Goal: Task Accomplishment & Management: Manage account settings

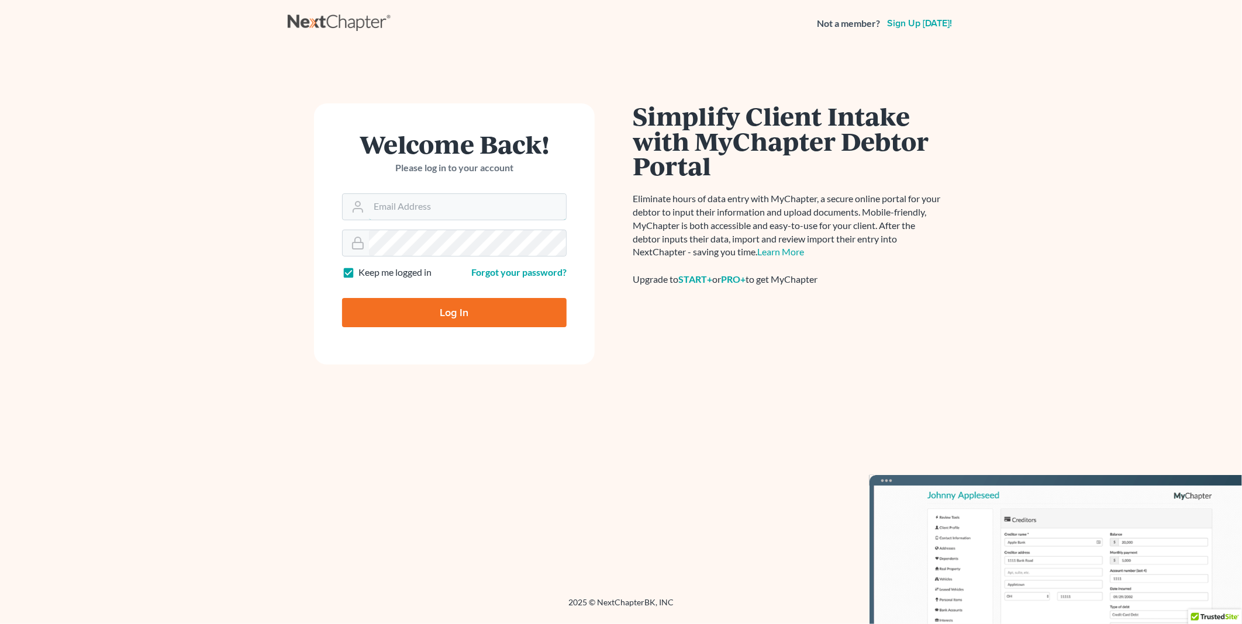
type input "PDonegan@tbennerlaw.com"
click at [422, 310] on input "Log In" at bounding box center [454, 312] width 225 height 29
type input "Thinking..."
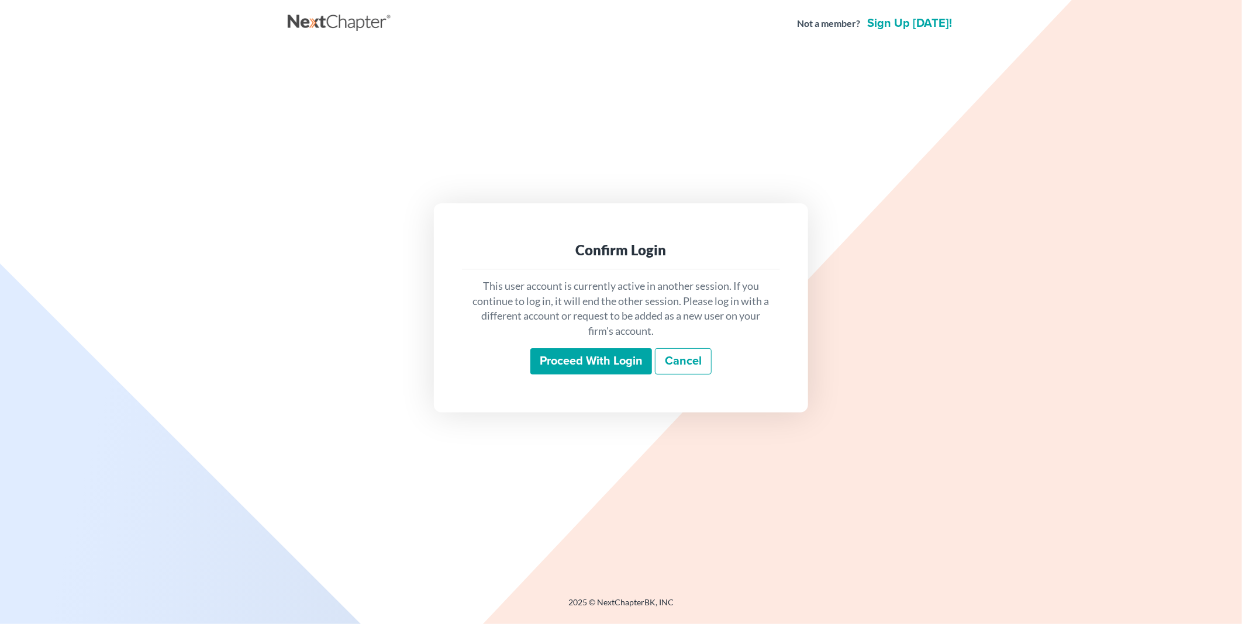
click at [586, 361] on input "Proceed with login" at bounding box center [591, 361] width 122 height 27
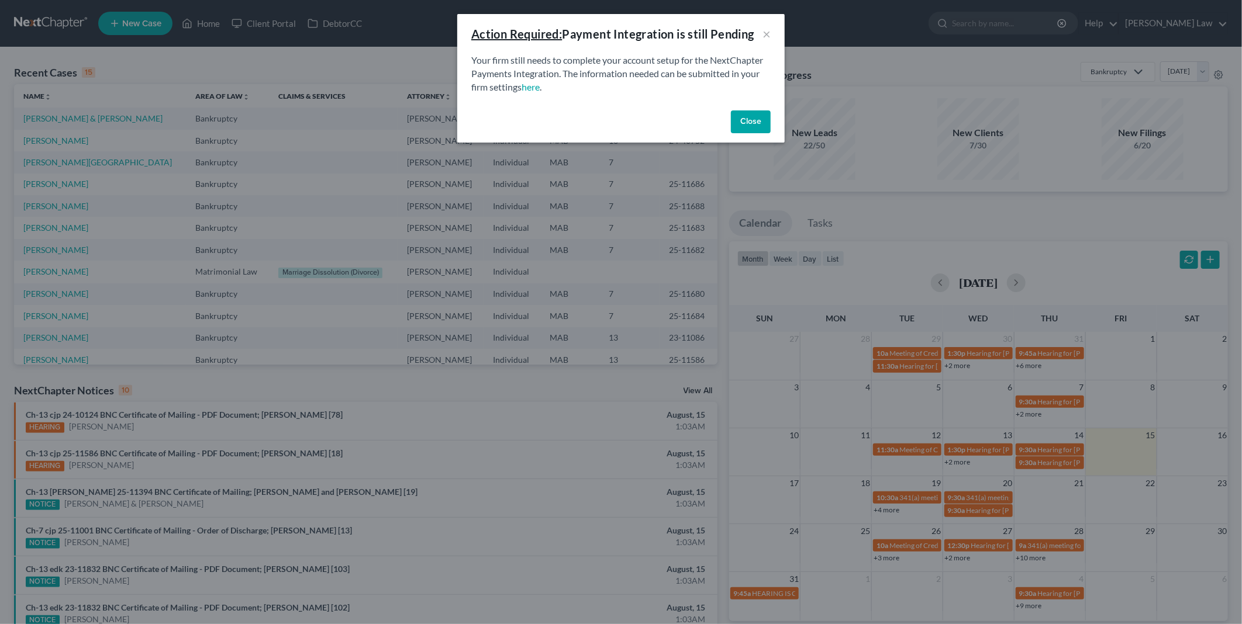
click at [750, 119] on button "Close" at bounding box center [751, 122] width 40 height 23
